Goal: Navigation & Orientation: Find specific page/section

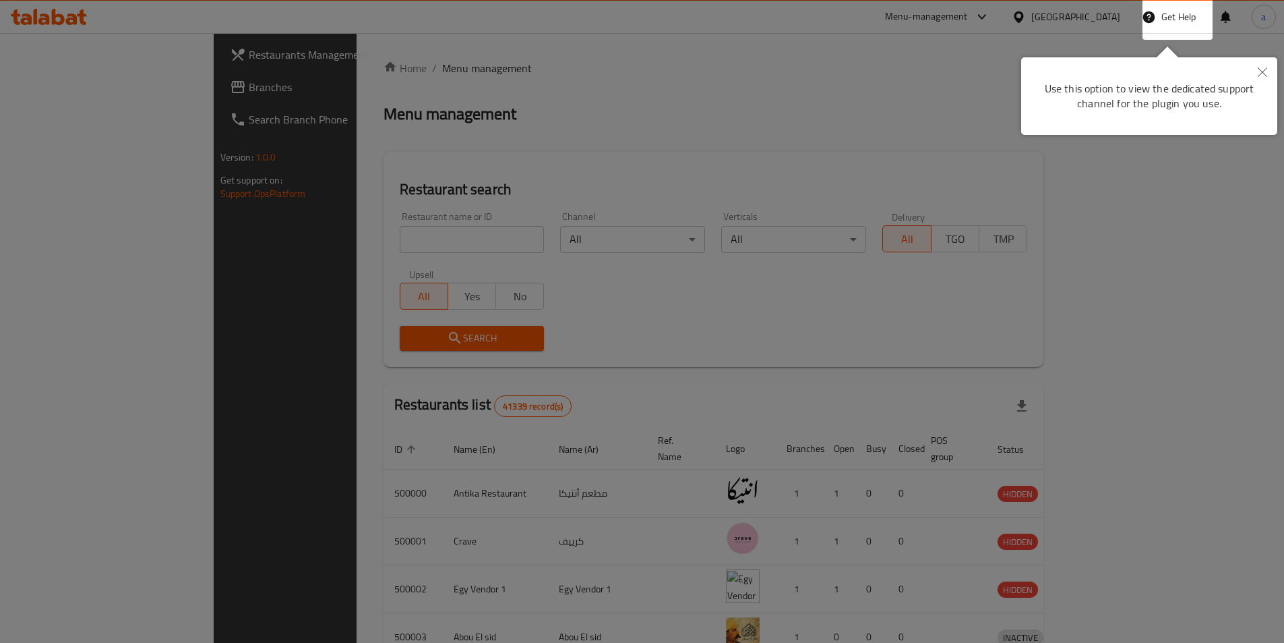
click at [1274, 76] on button "Close" at bounding box center [1263, 72] width 30 height 31
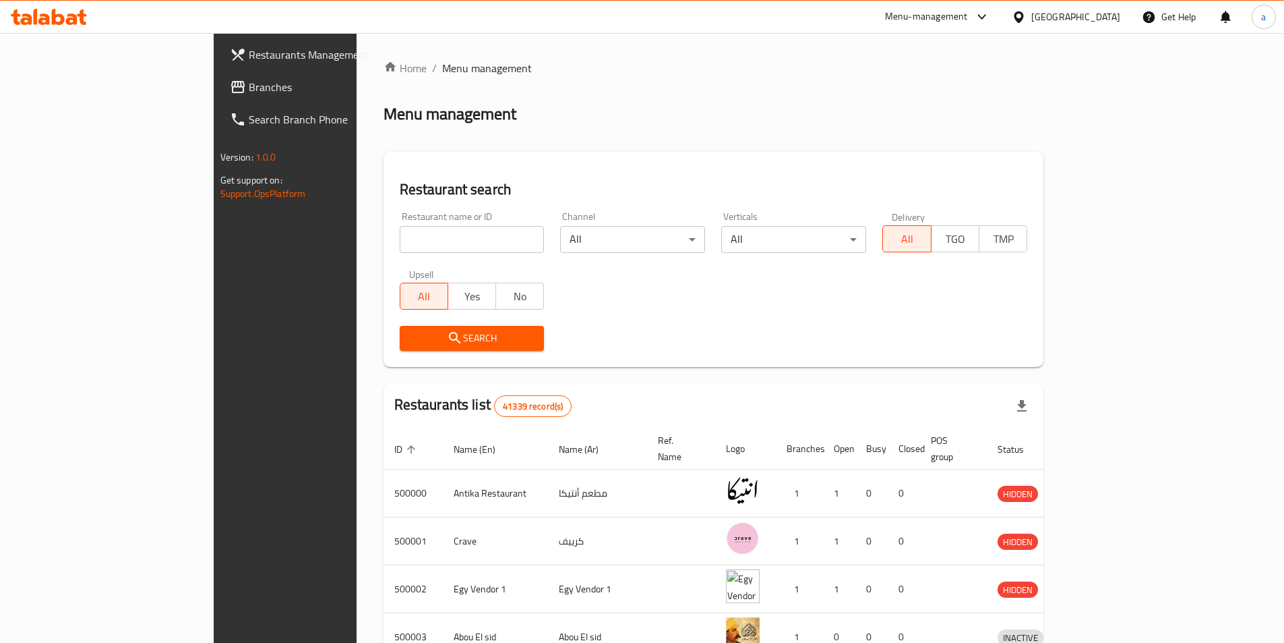
click at [1112, 17] on div "[GEOGRAPHIC_DATA]" at bounding box center [1076, 16] width 89 height 15
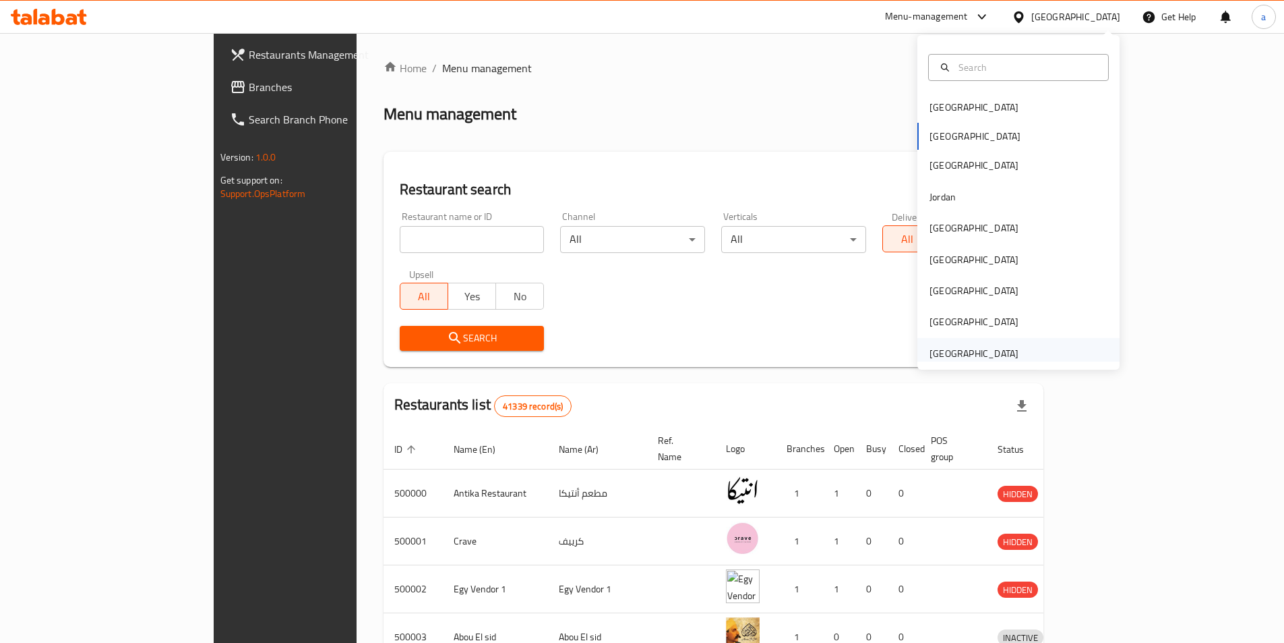
click at [980, 352] on div "[GEOGRAPHIC_DATA]" at bounding box center [974, 353] width 89 height 15
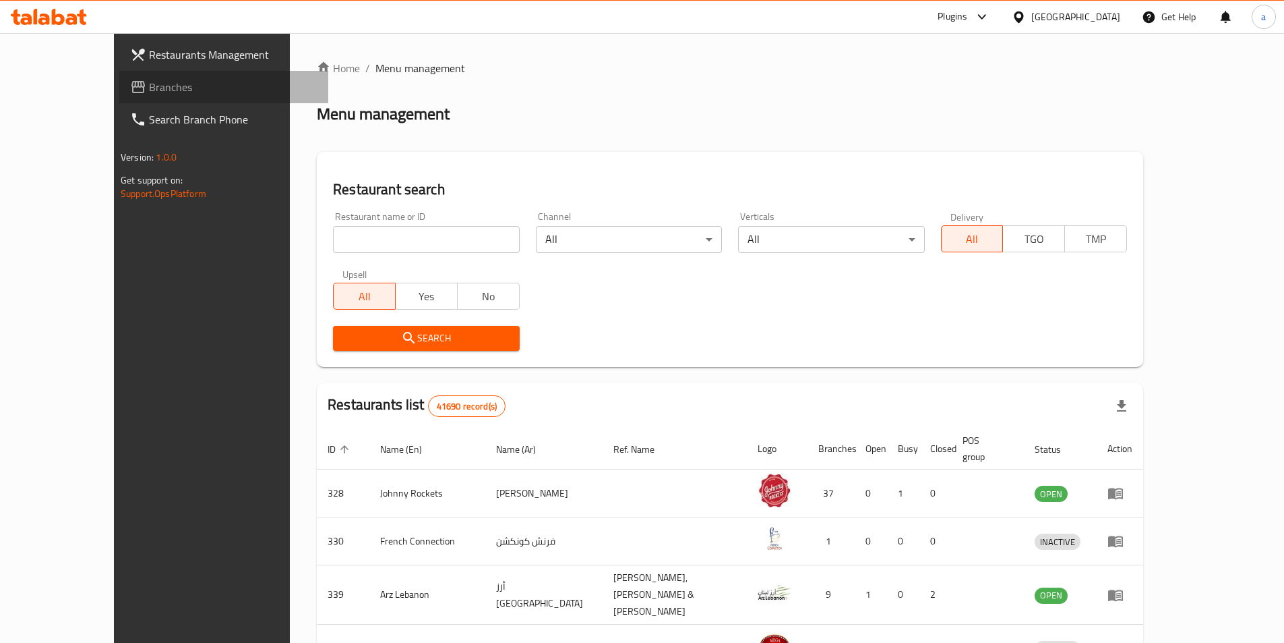
click at [119, 97] on link "Branches" at bounding box center [223, 87] width 209 height 32
